Goal: Find specific page/section

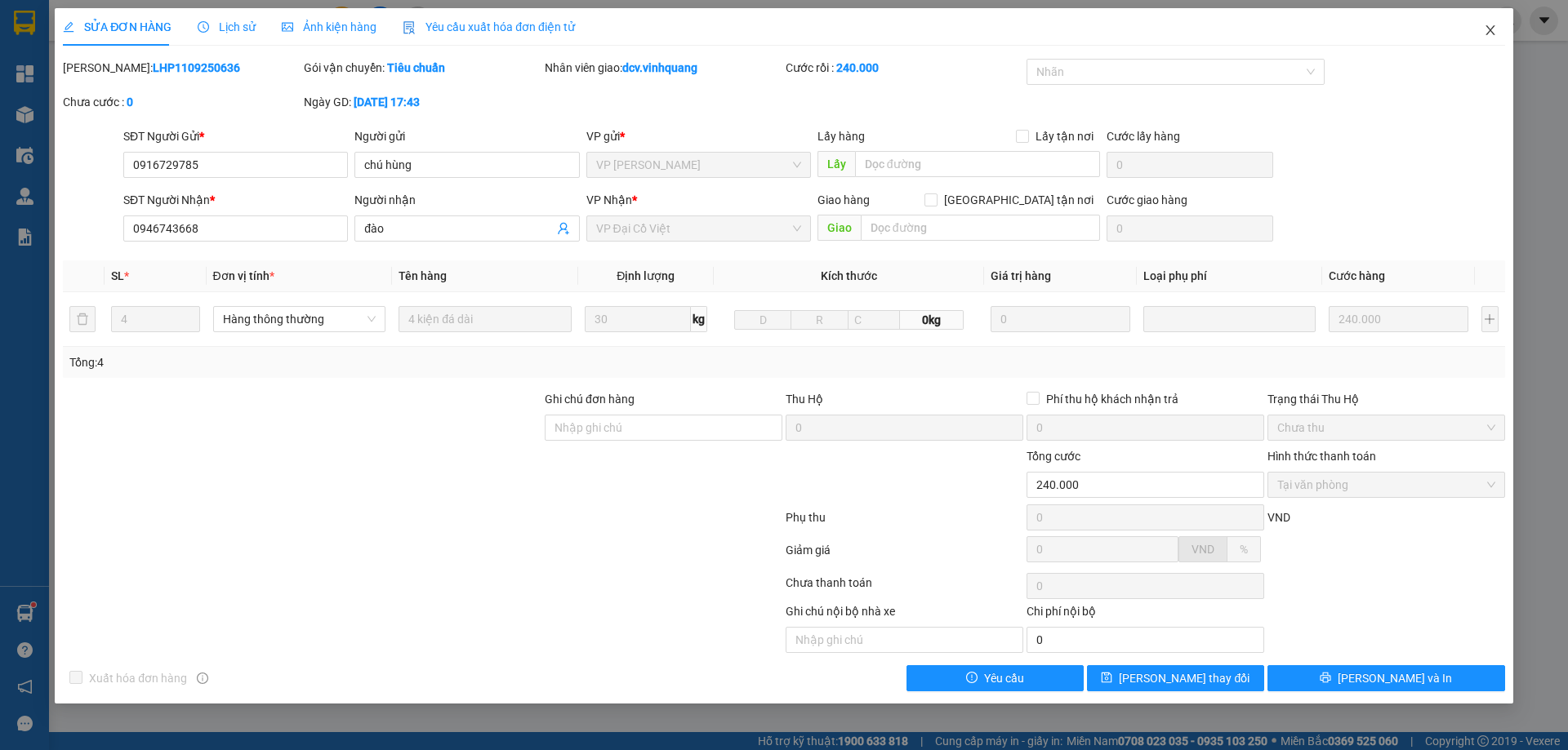
click at [1485, 26] on icon "close" at bounding box center [1491, 31] width 13 height 13
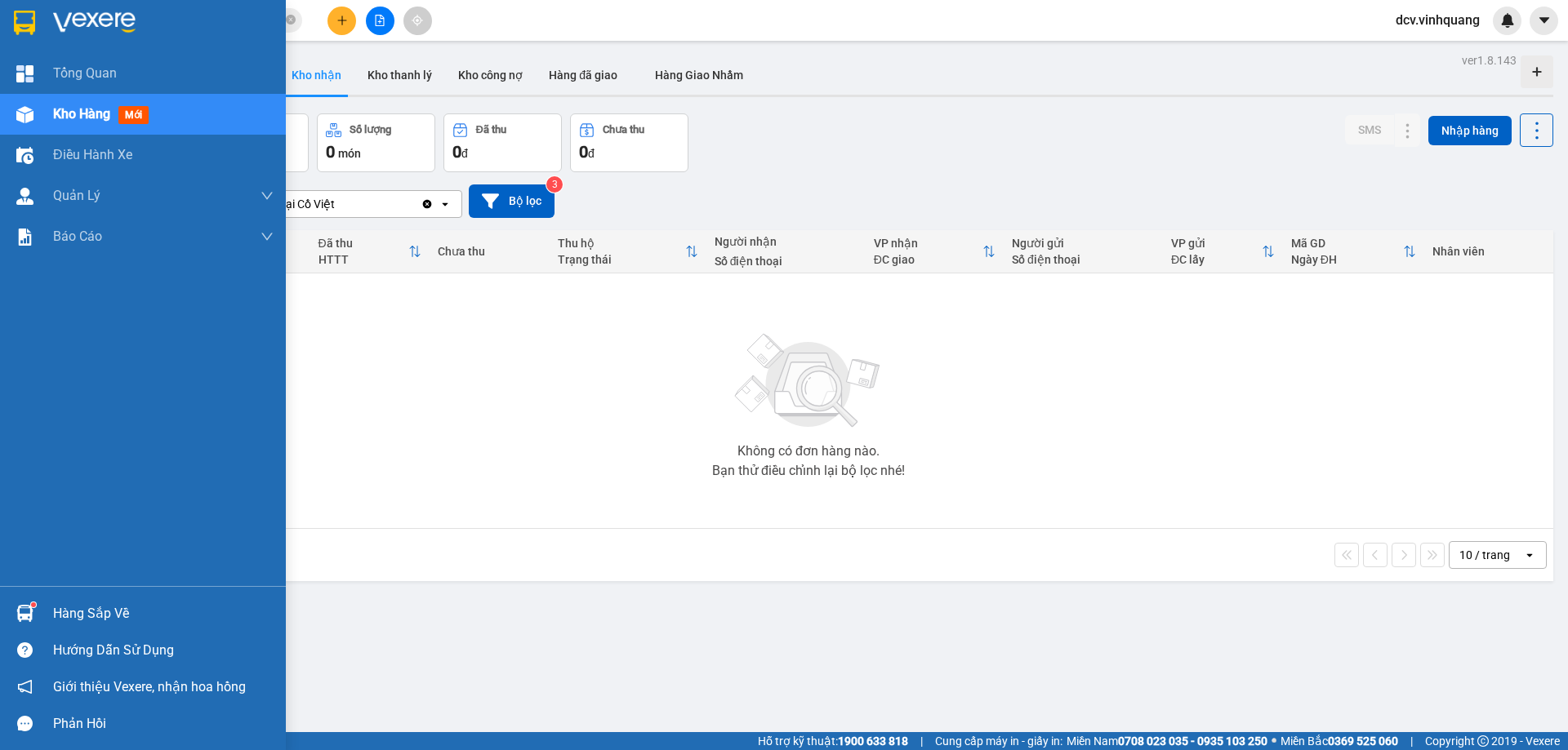
click at [91, 107] on span "Kho hàng" at bounding box center [81, 114] width 58 height 15
click at [90, 107] on span "Kho hàng" at bounding box center [81, 114] width 58 height 15
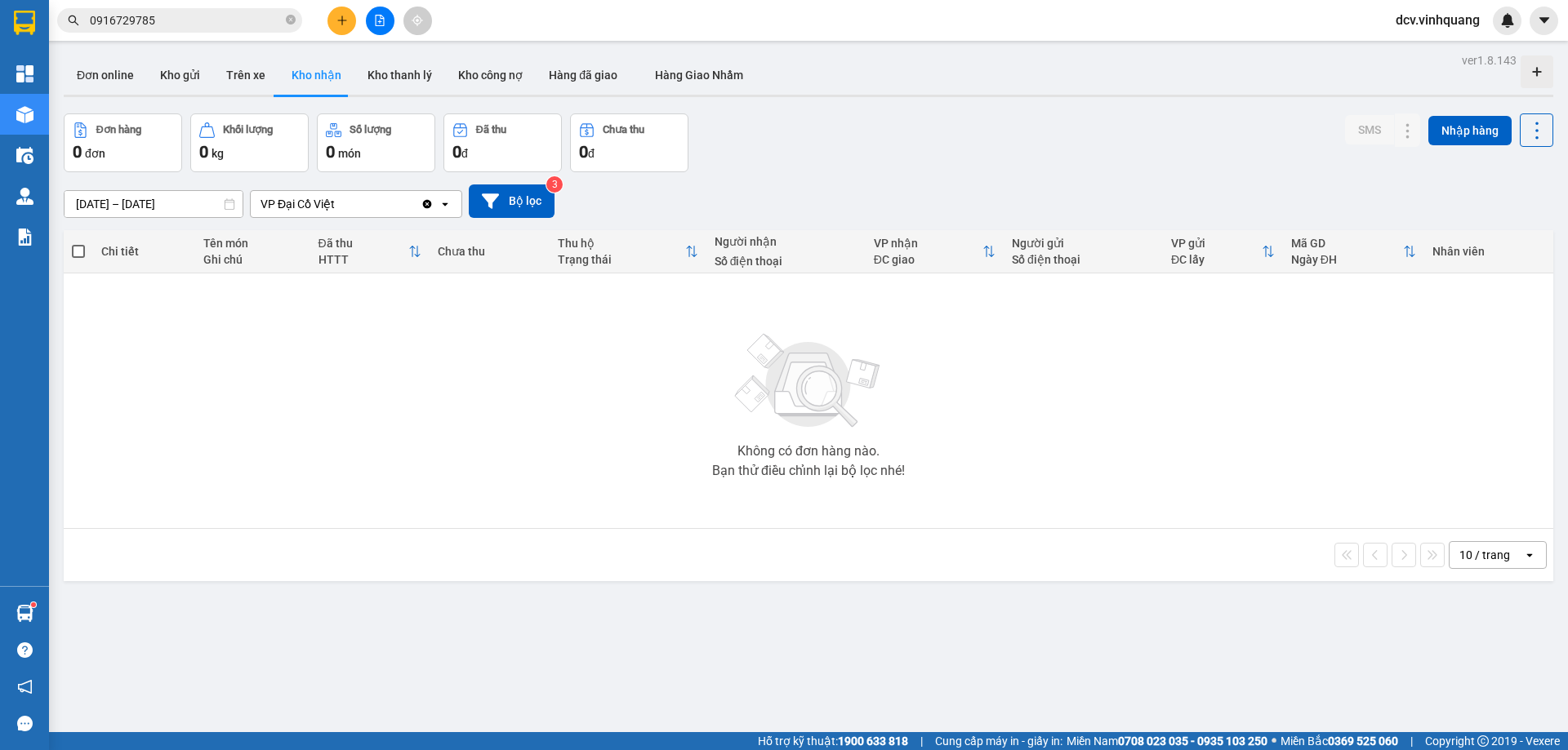
click at [466, 402] on div "Không có đơn hàng nào. Bạn thử điều chỉnh lại bộ lọc nhé!" at bounding box center [809, 401] width 1474 height 245
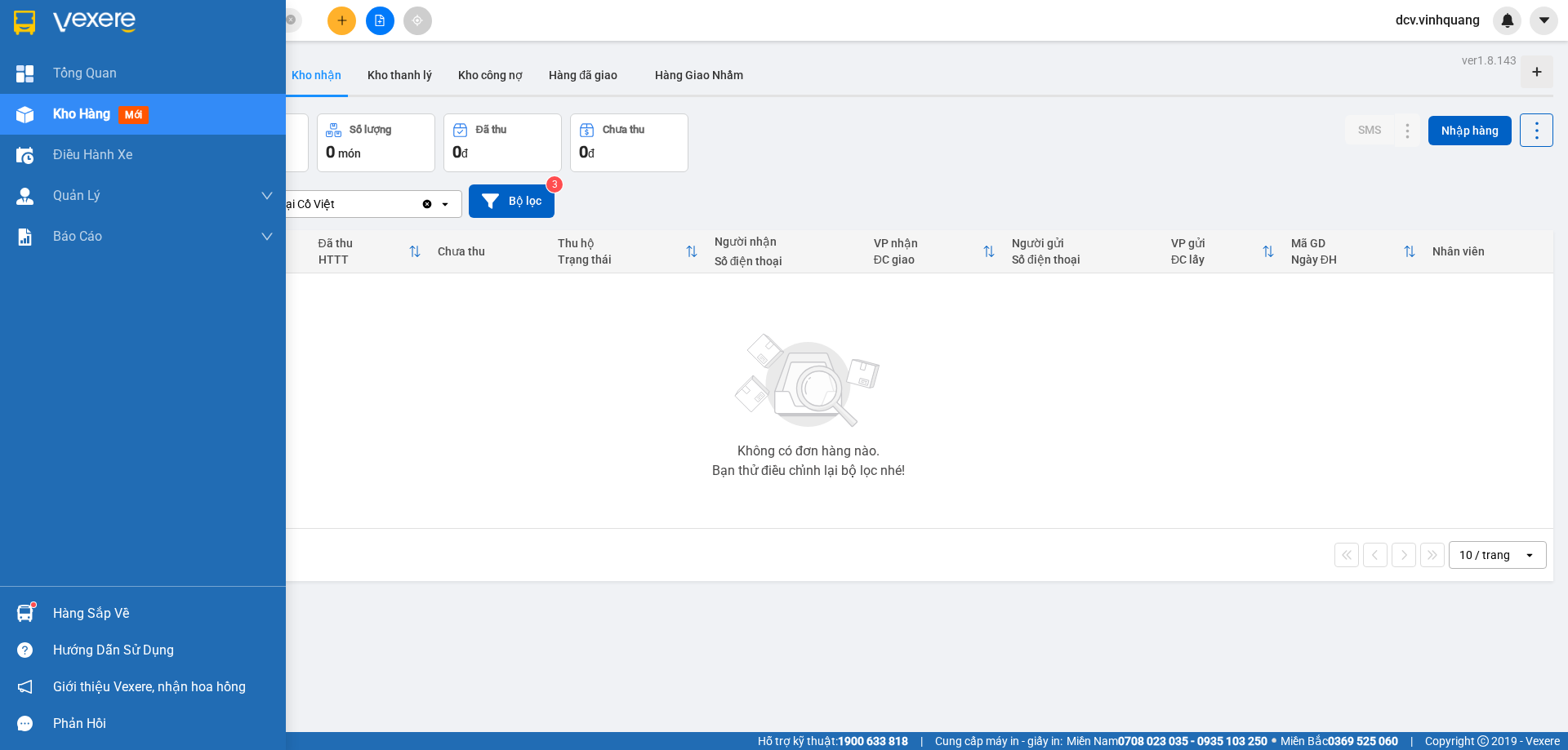
click at [76, 117] on span "Kho hàng" at bounding box center [81, 114] width 58 height 15
click at [76, 116] on span "Kho hàng" at bounding box center [81, 114] width 58 height 15
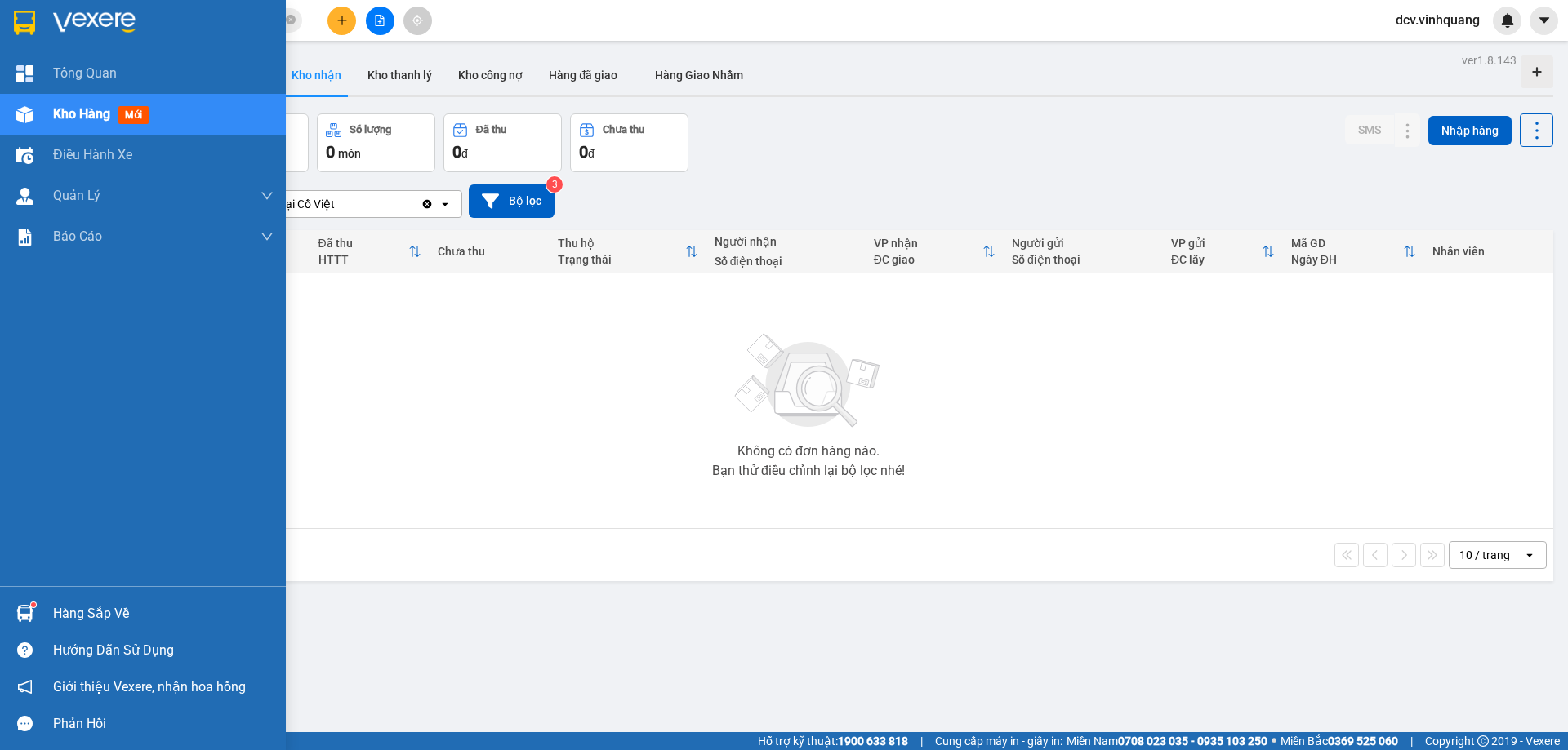
click at [76, 116] on span "Kho hàng" at bounding box center [81, 114] width 58 height 15
